Goal: Transaction & Acquisition: Obtain resource

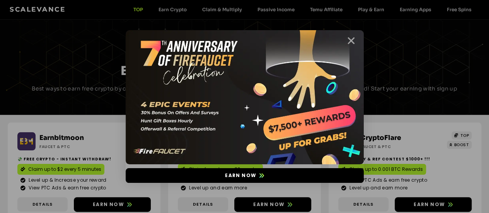
click at [352, 38] on icon "Close" at bounding box center [351, 41] width 10 height 10
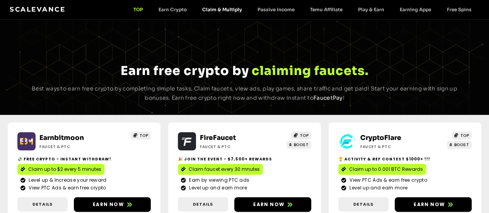
click at [214, 10] on link "Claim & Multiply" at bounding box center [222, 10] width 55 height 6
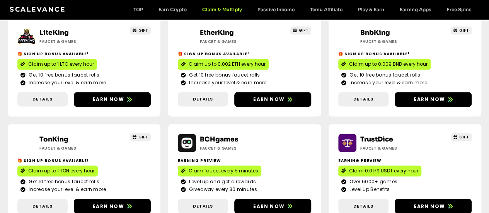
scroll to position [541, 0]
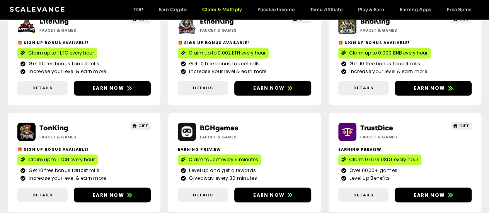
click at [349, 156] on span "Claim 0.0179 USDT every hour" at bounding box center [383, 159] width 69 height 7
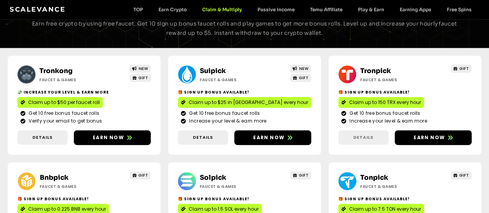
scroll to position [77, 0]
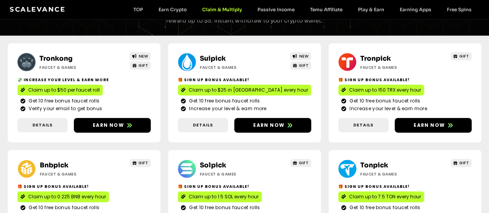
click at [349, 88] on span "Claim up to 150 TRX every hour" at bounding box center [385, 90] width 72 height 7
click at [109, 191] on link "Claim up to 0.225 BNB every hour" at bounding box center [63, 196] width 92 height 11
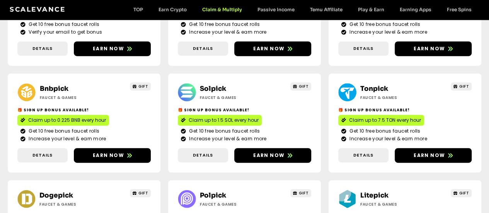
scroll to position [155, 0]
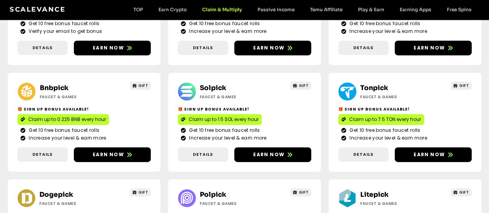
click at [189, 118] on span "Claim up to 1.5 SOL every hour" at bounding box center [224, 119] width 70 height 7
click at [349, 117] on span "Claim up to 7.5 TON every hour" at bounding box center [385, 119] width 72 height 7
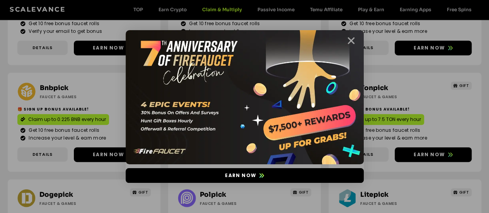
click at [348, 39] on icon "Close" at bounding box center [351, 41] width 10 height 10
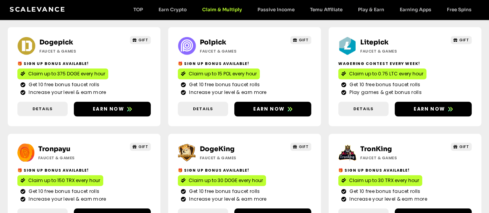
scroll to position [309, 0]
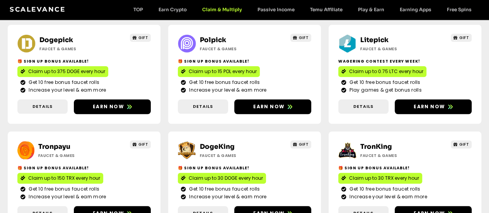
click at [349, 72] on span "Claim up to 0.75 LTC every hour" at bounding box center [386, 71] width 74 height 7
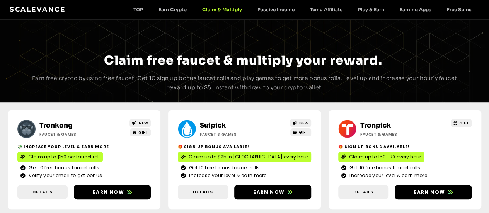
scroll to position [0, 0]
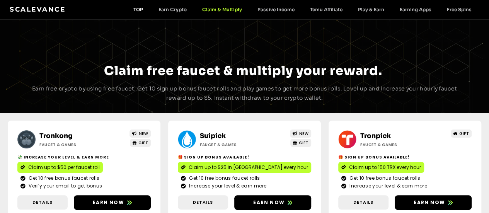
click at [137, 7] on link "TOP" at bounding box center [138, 10] width 25 height 6
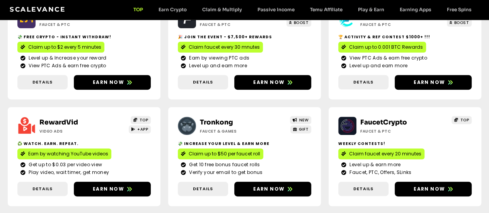
scroll to position [193, 0]
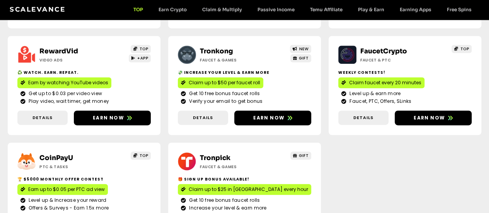
click at [105, 186] on span "Earn up to $0.05 per PTC ad view" at bounding box center [66, 189] width 77 height 7
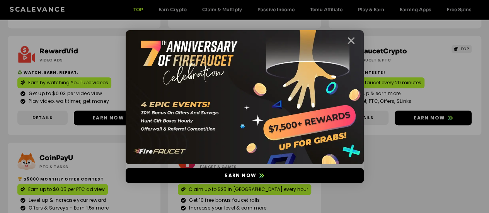
click at [350, 42] on icon "Close" at bounding box center [351, 41] width 10 height 10
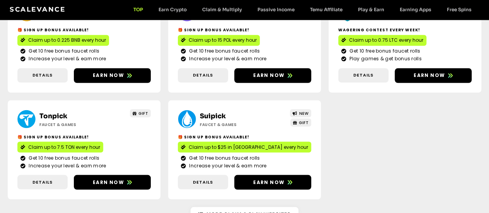
scroll to position [657, 0]
